Goal: Find contact information: Find contact information

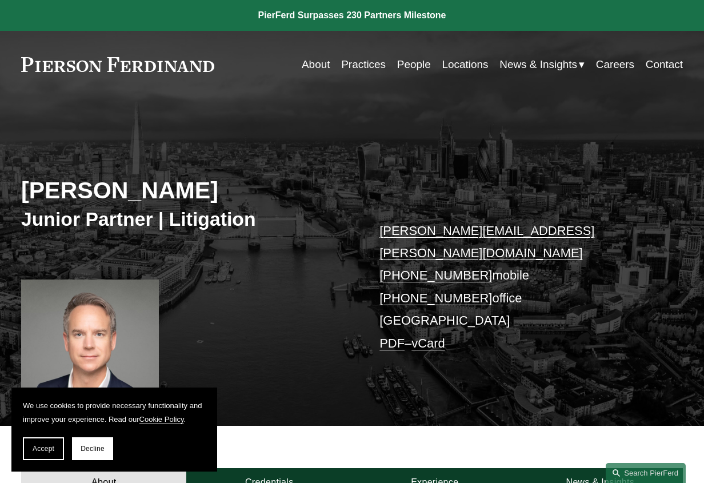
click at [450, 63] on link "Locations" at bounding box center [465, 65] width 46 height 22
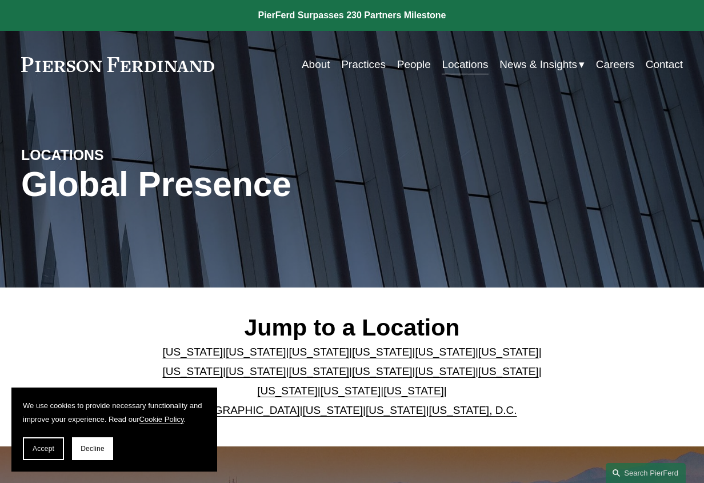
click at [228, 416] on link "[GEOGRAPHIC_DATA]" at bounding box center [243, 410] width 113 height 12
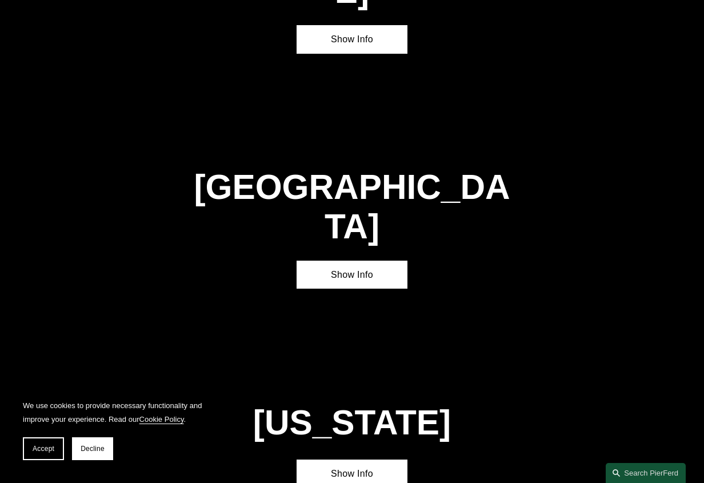
scroll to position [3473, 0]
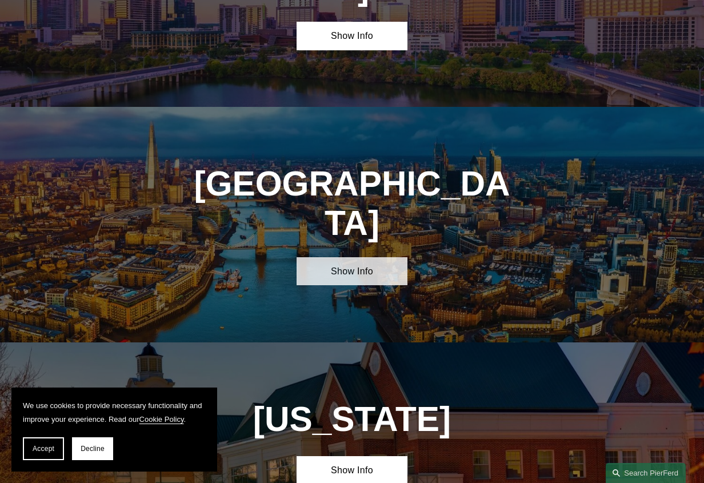
click at [363, 257] on link "Show Info" at bounding box center [352, 271] width 110 height 29
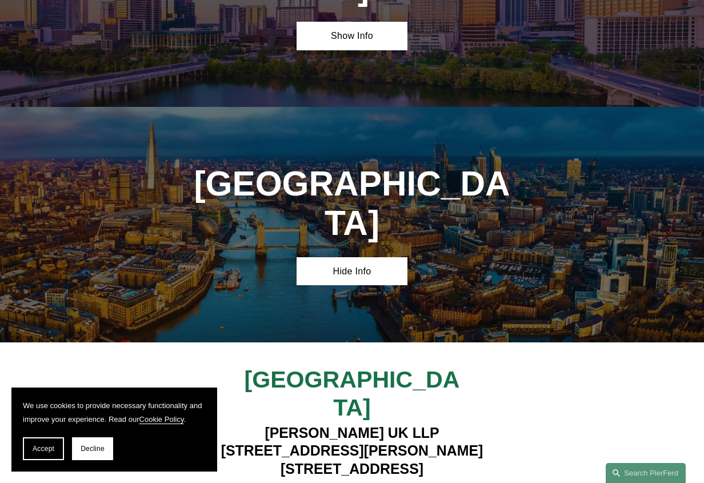
click at [527, 366] on div "[GEOGRAPHIC_DATA] [PERSON_NAME] UK LLP [STREET_ADDRESS][PERSON_NAME] View Lawye…" at bounding box center [352, 437] width 704 height 142
click at [633, 366] on div "[GEOGRAPHIC_DATA] [PERSON_NAME] UK LLP [STREET_ADDRESS][PERSON_NAME] View Lawye…" at bounding box center [352, 437] width 704 height 142
